Goal: Task Accomplishment & Management: Complete application form

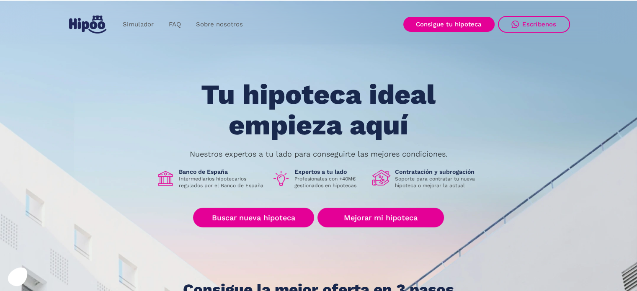
scroll to position [47, 0]
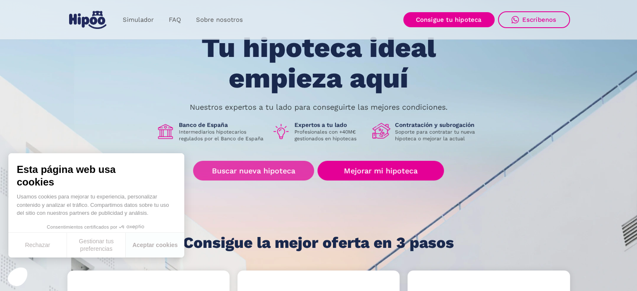
click at [283, 170] on link "Buscar nueva hipoteca" at bounding box center [253, 171] width 121 height 20
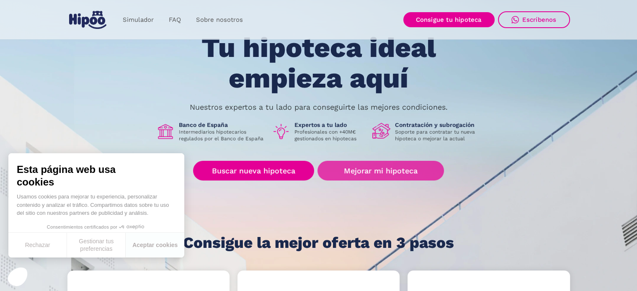
click at [406, 170] on link "Mejorar mi hipoteca" at bounding box center [380, 171] width 126 height 20
